Goal: Book appointment/travel/reservation

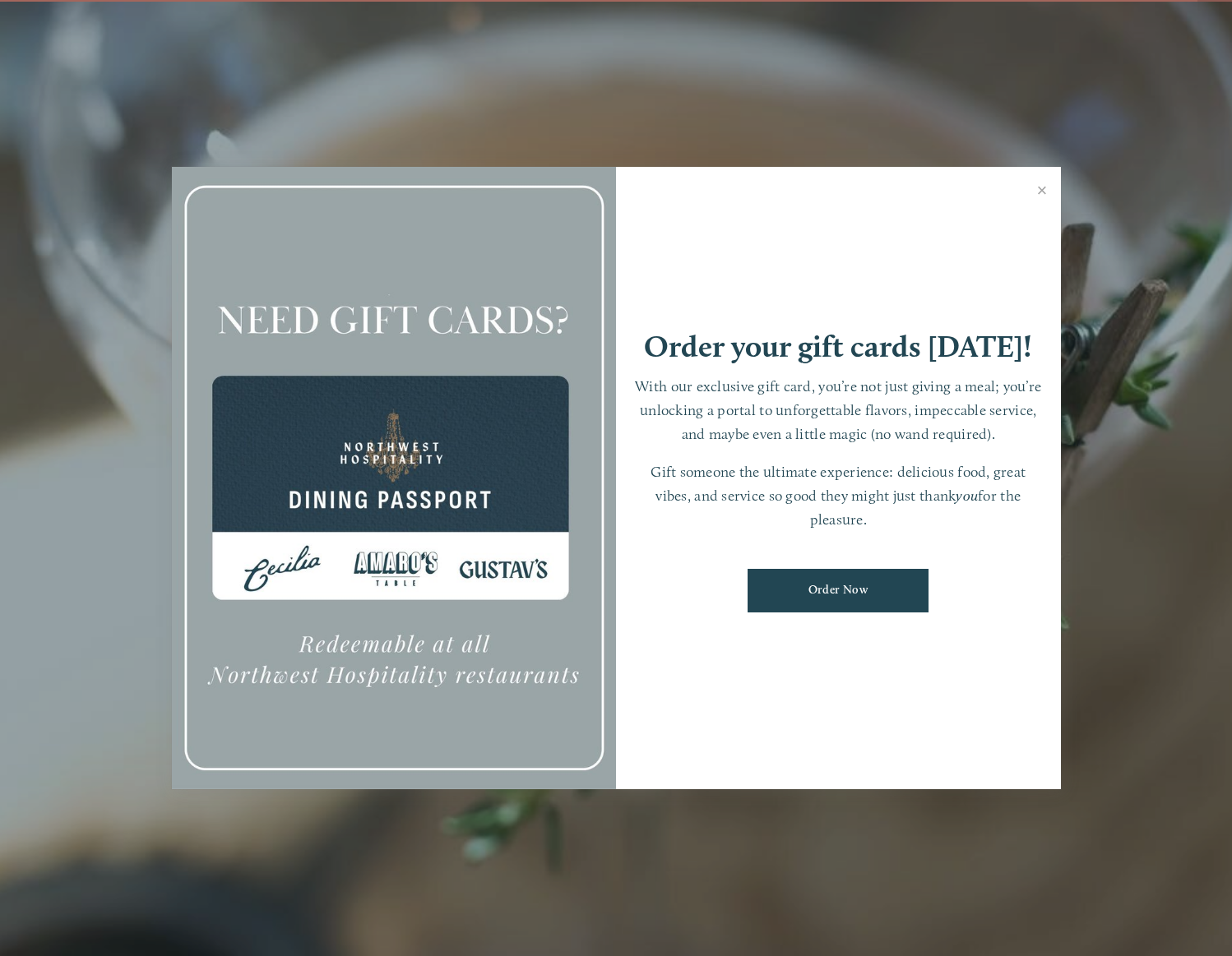
scroll to position [35, 0]
click at [1039, 187] on link "Close" at bounding box center [1042, 192] width 32 height 46
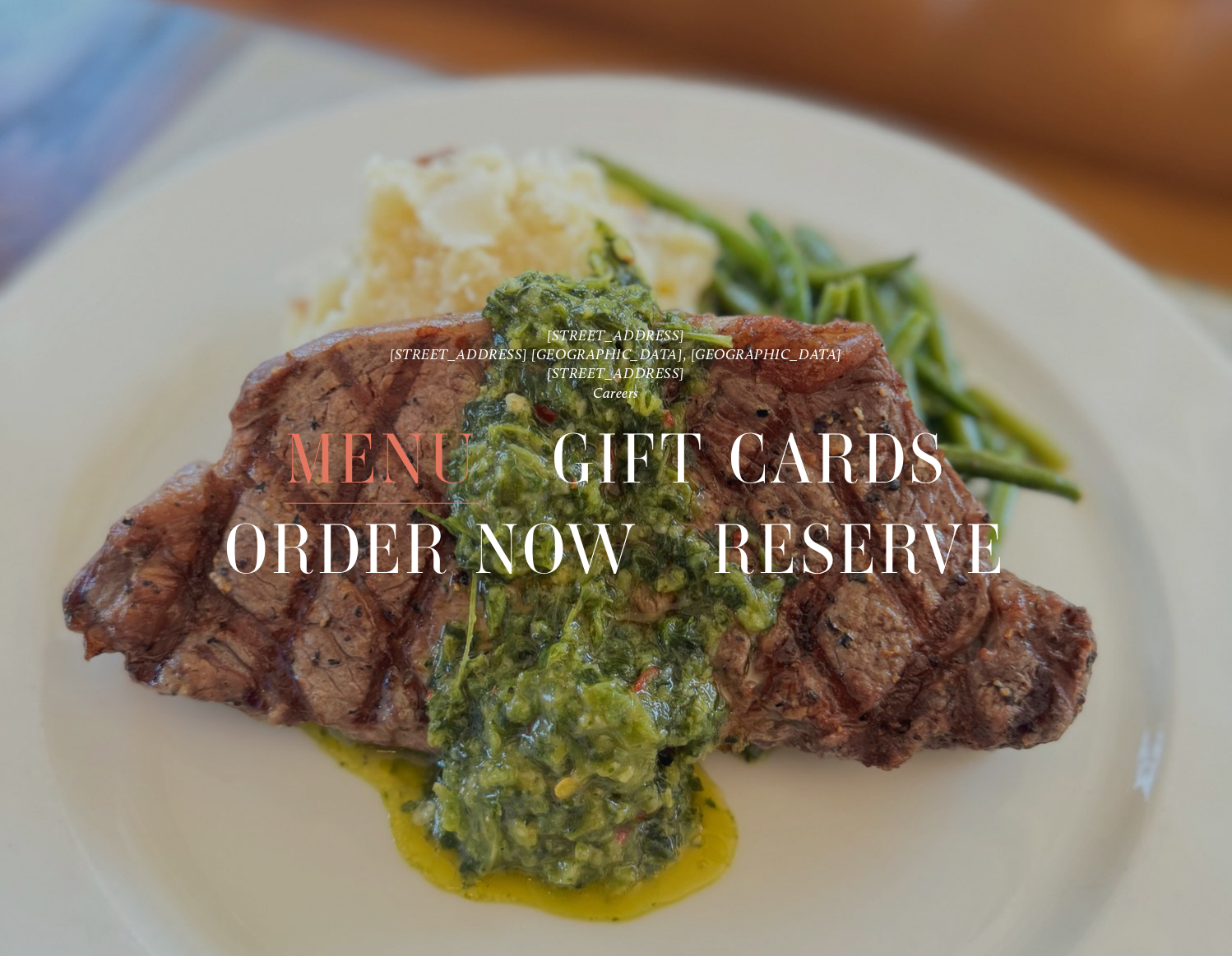
click at [410, 451] on span "Menu" at bounding box center [381, 459] width 192 height 89
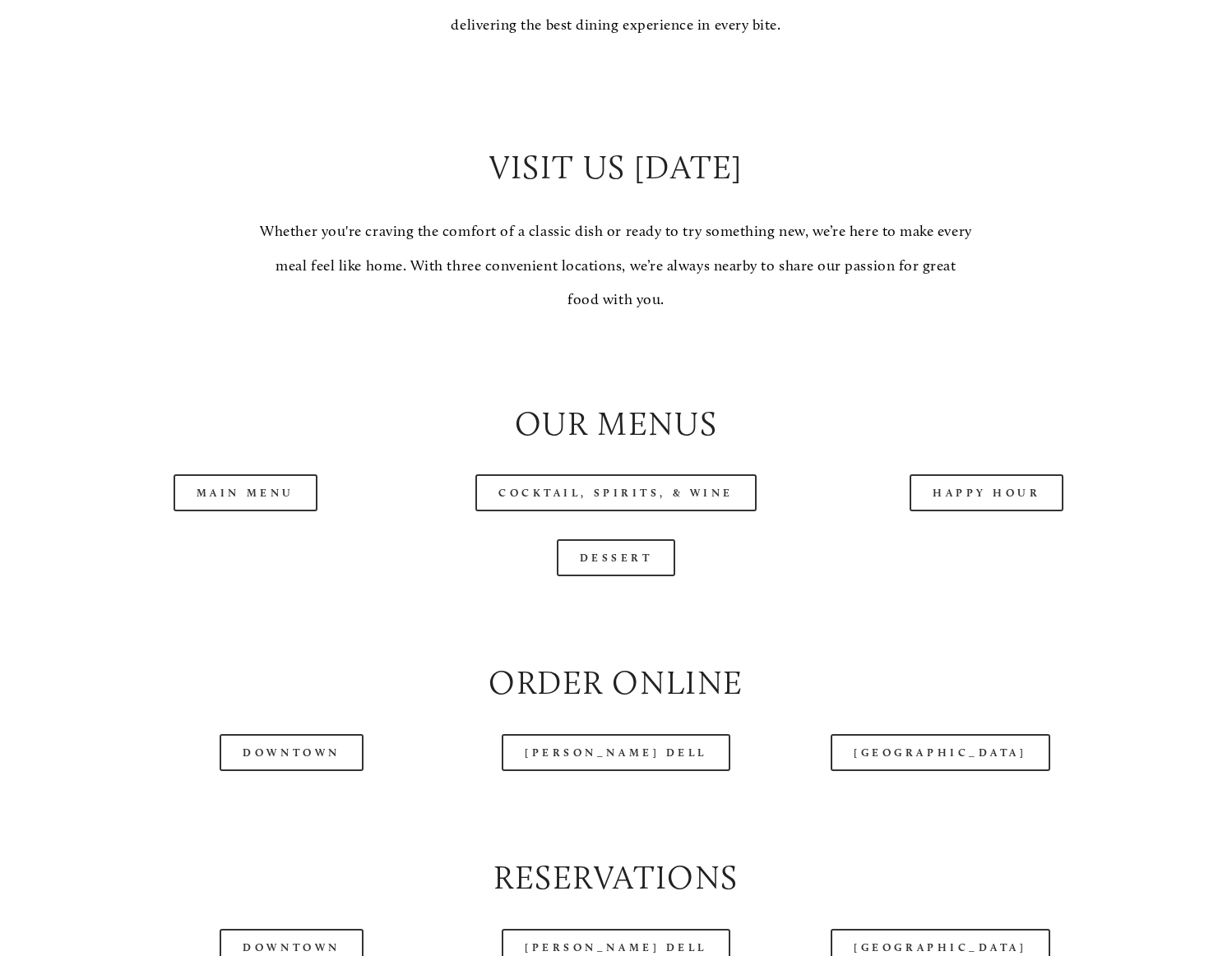
scroll to position [1397, 0]
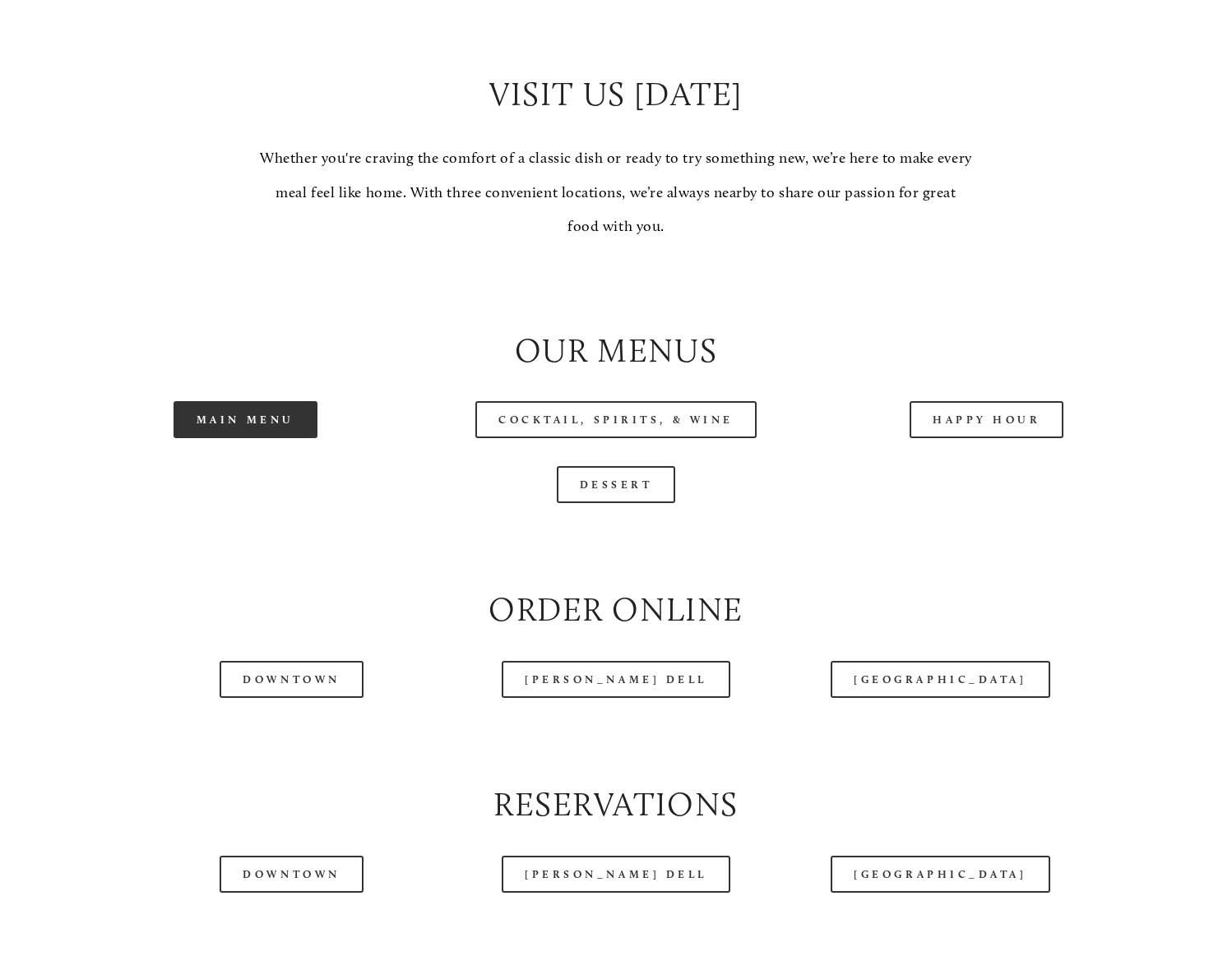
click at [269, 438] on link "Main Menu" at bounding box center [246, 419] width 144 height 37
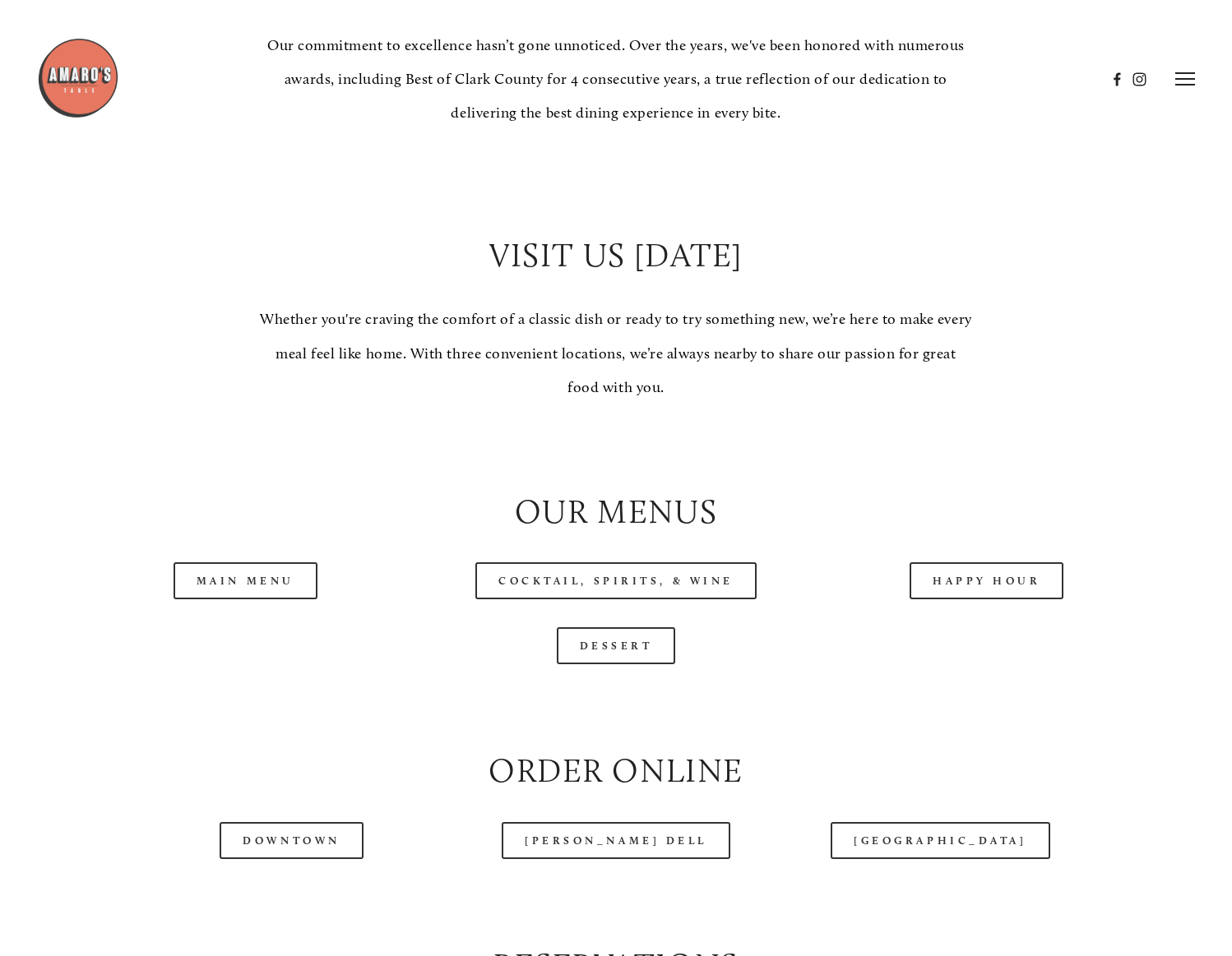
scroll to position [1233, 0]
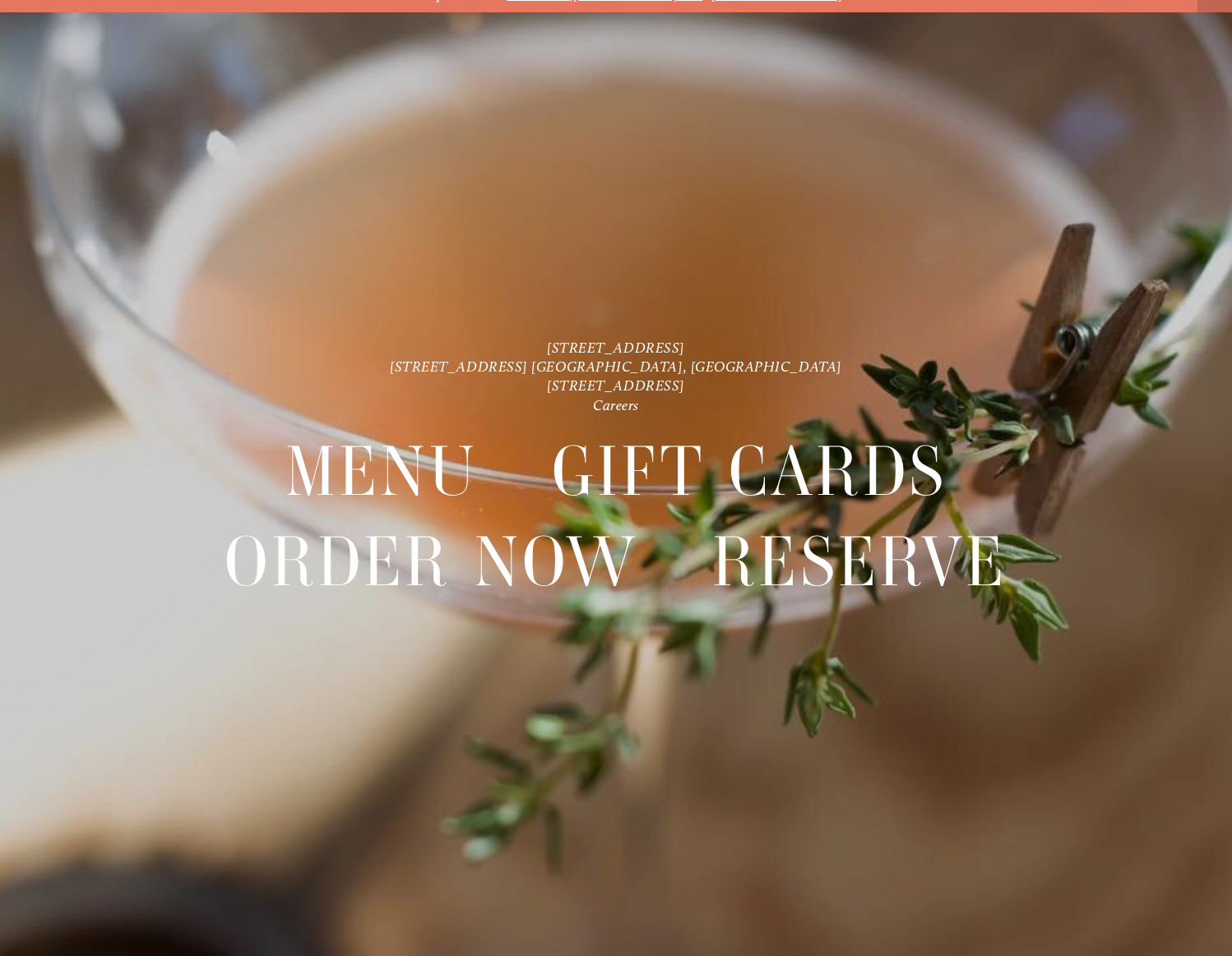
scroll to position [35, 0]
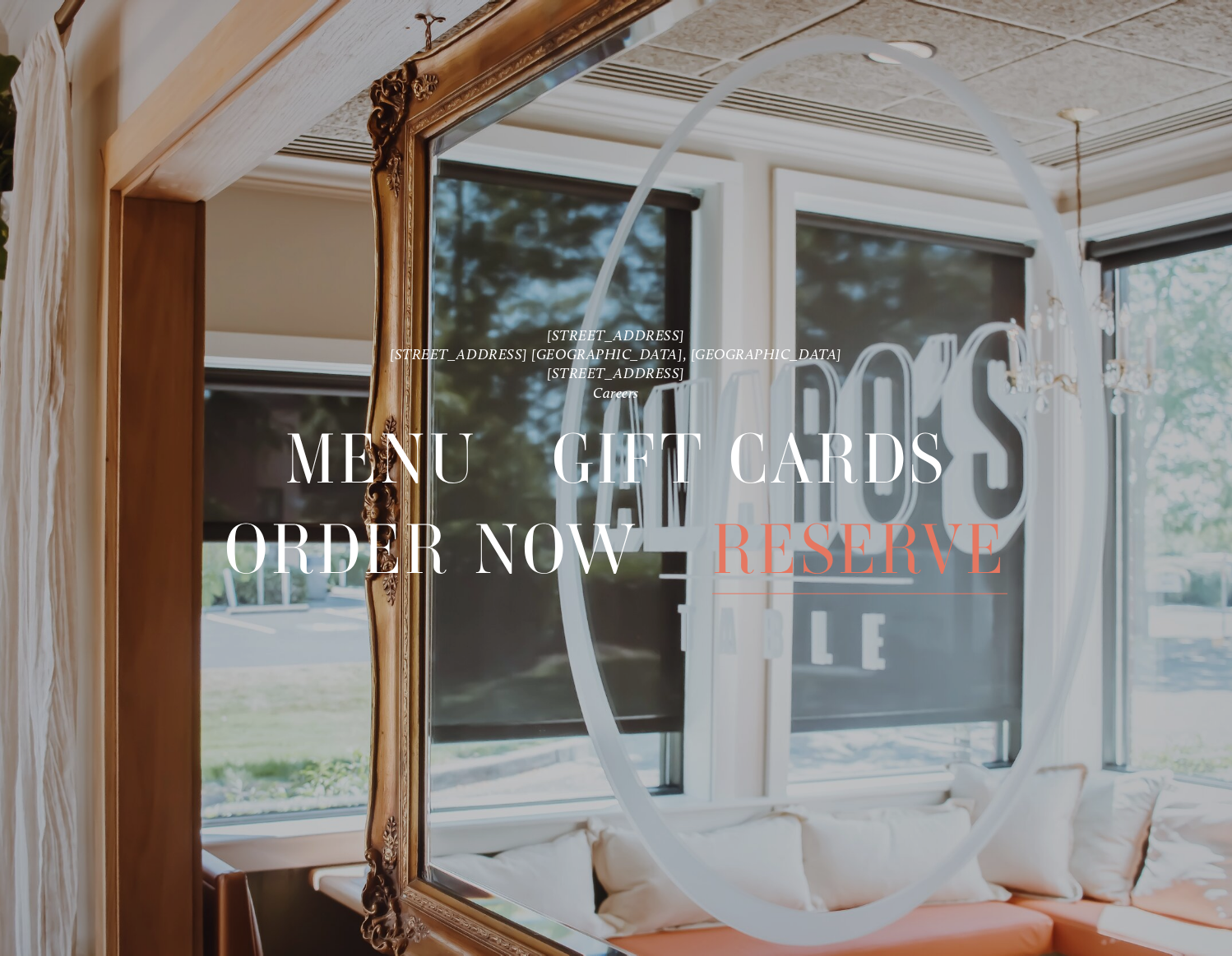
click at [868, 556] on span "Reserve" at bounding box center [860, 549] width 295 height 89
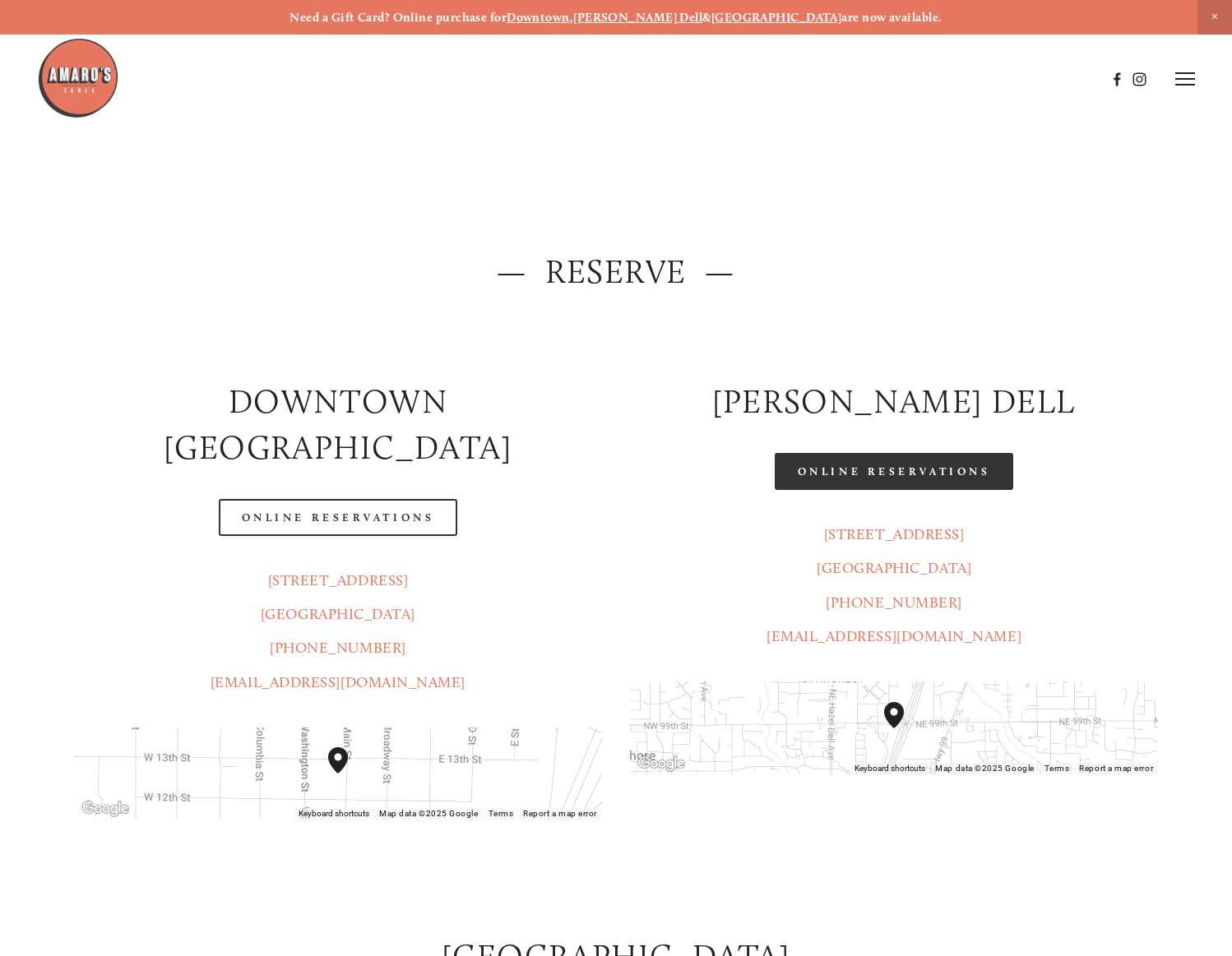
click at [808, 458] on link "Online Reservations" at bounding box center [894, 471] width 238 height 37
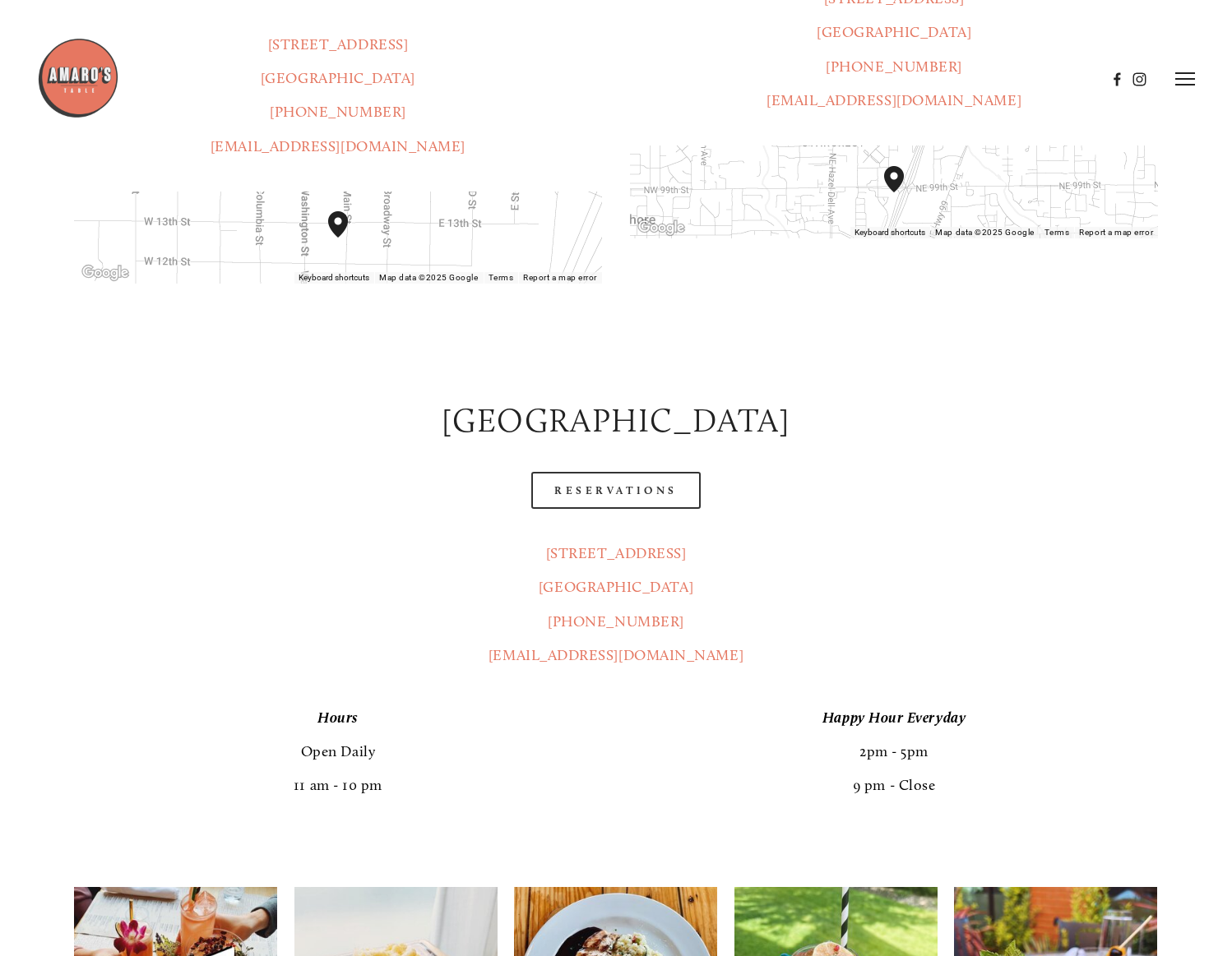
scroll to position [535, 0]
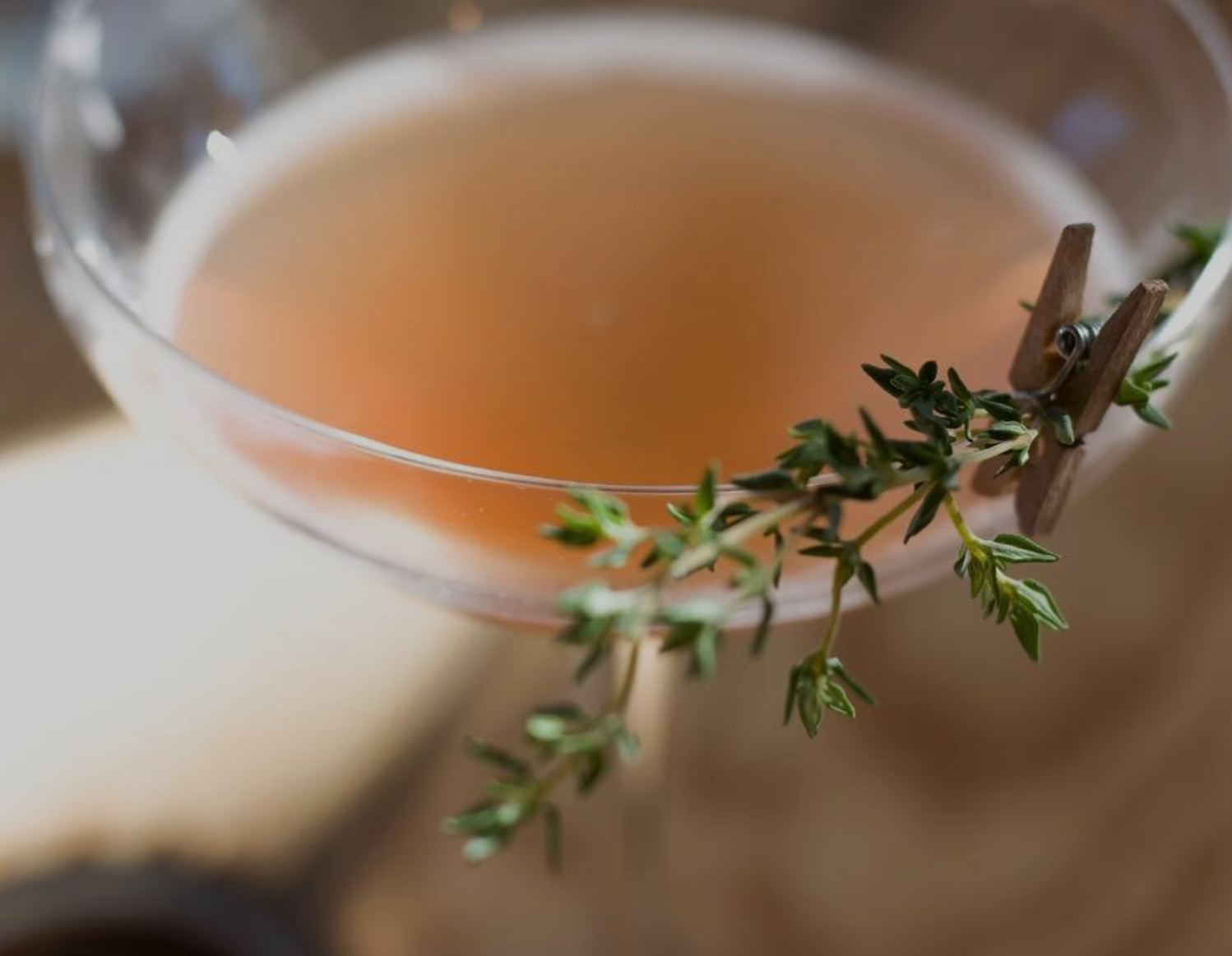
scroll to position [35, 0]
